Goal: Transaction & Acquisition: Purchase product/service

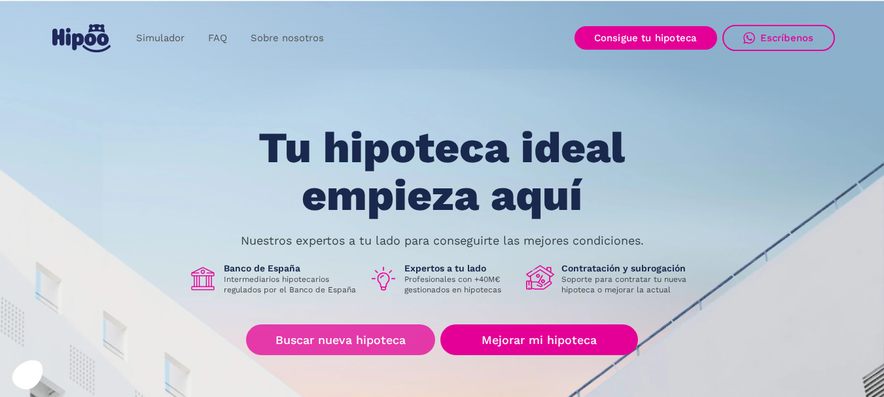
click at [394, 336] on link "Buscar nueva hipoteca" at bounding box center [340, 340] width 189 height 31
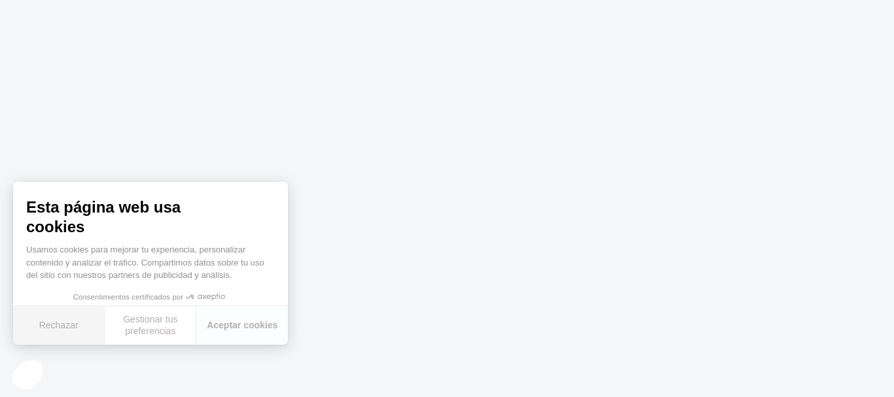
click at [77, 320] on button "Rechazar" at bounding box center [59, 325] width 92 height 39
